Goal: Find specific page/section: Locate a particular part of the current website

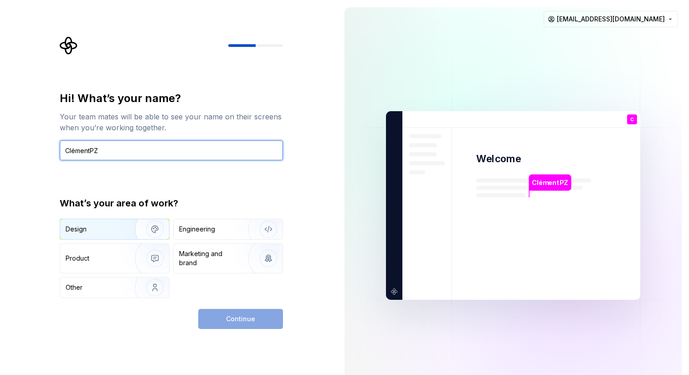
type input "ClémentPZ"
click at [98, 231] on div "Design" at bounding box center [94, 229] width 57 height 9
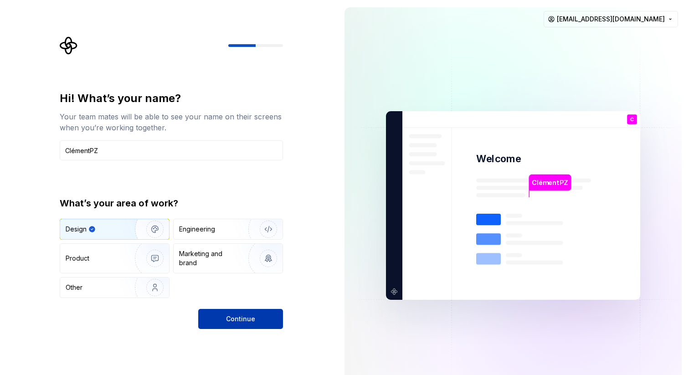
click at [233, 316] on span "Continue" at bounding box center [240, 319] width 29 height 9
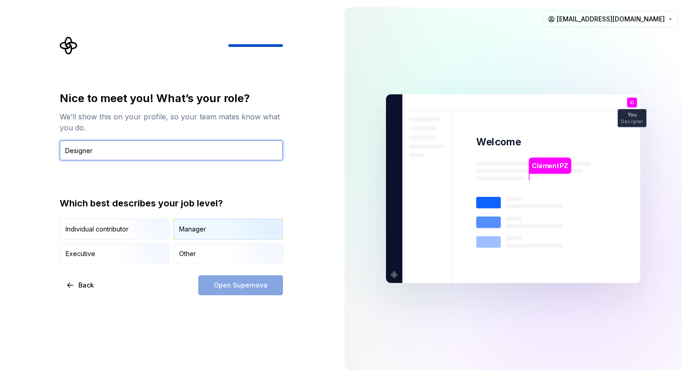
type input "Designer"
click at [207, 238] on div "Manager" at bounding box center [228, 229] width 109 height 20
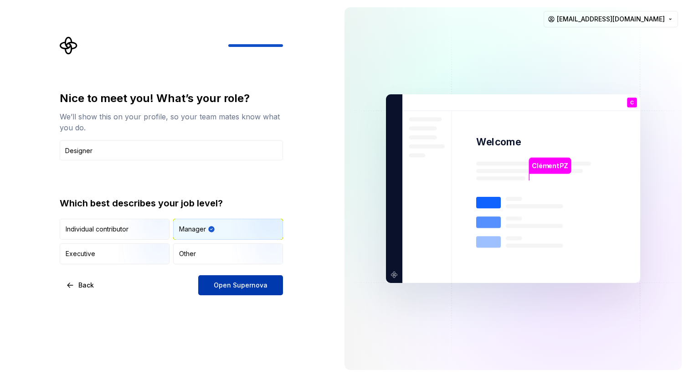
click at [237, 278] on button "Open Supernova" at bounding box center [240, 285] width 85 height 20
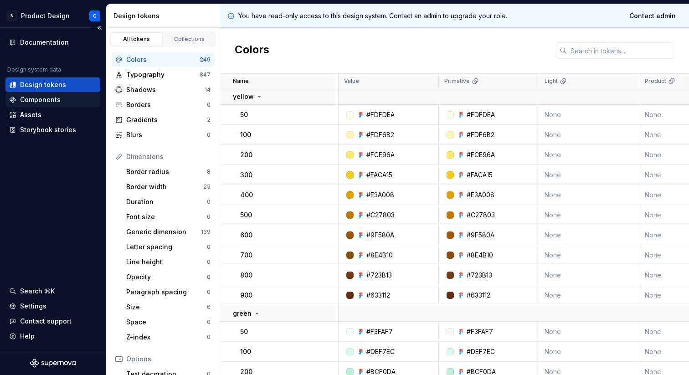
click at [31, 97] on div "Components" at bounding box center [40, 99] width 41 height 9
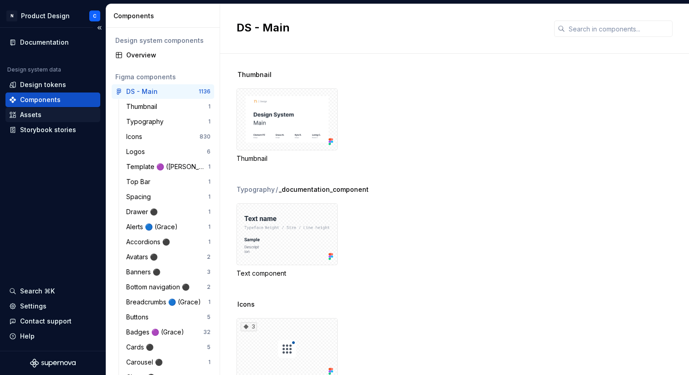
click at [53, 119] on div "Assets" at bounding box center [53, 114] width 88 height 9
